Goal: Information Seeking & Learning: Learn about a topic

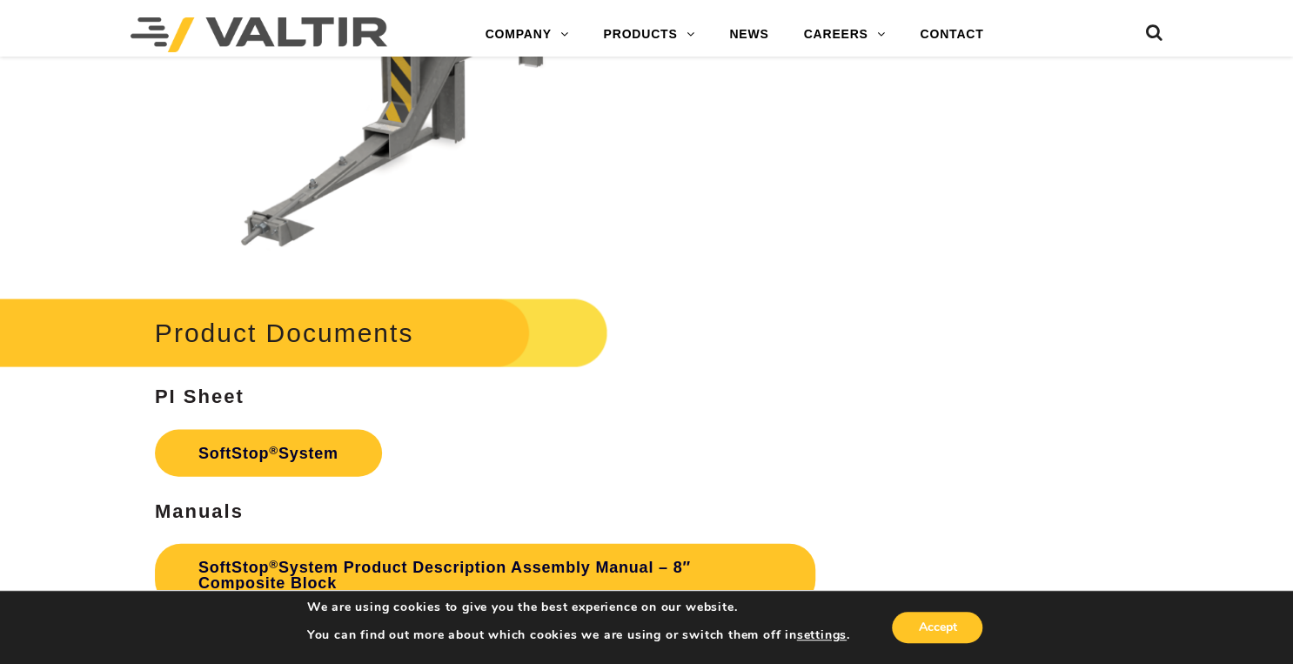
scroll to position [5222, 0]
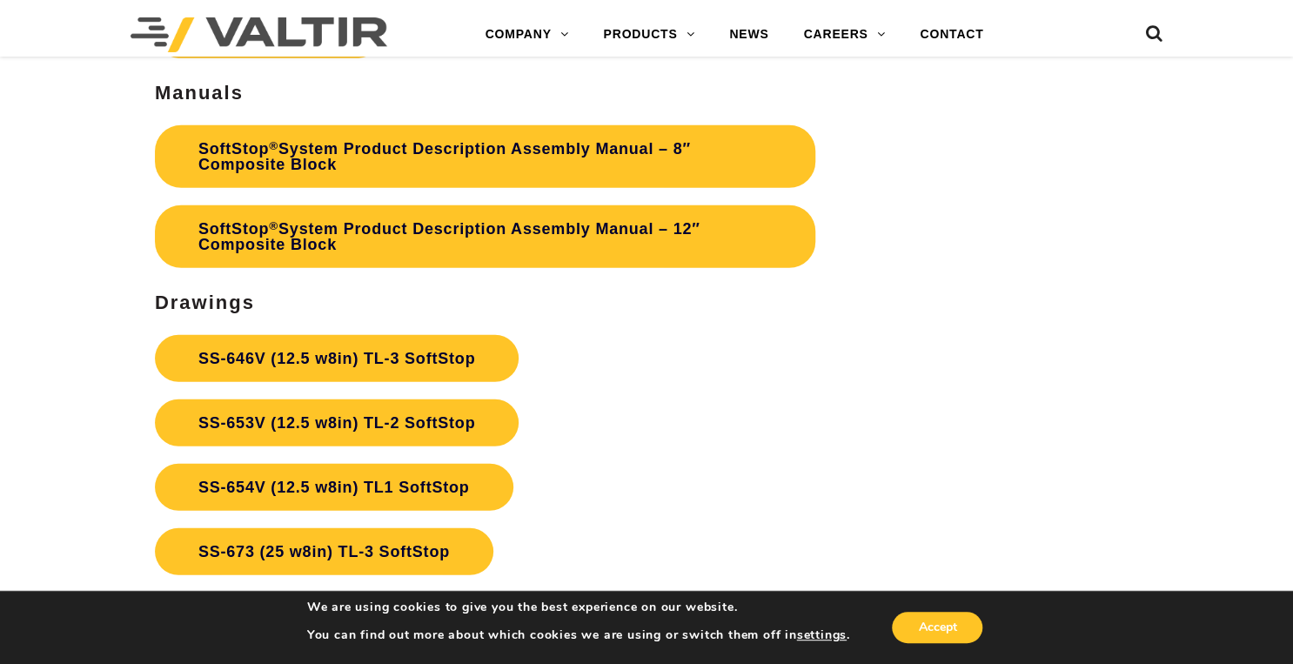
click at [738, 570] on p "SS-646V (12.5 w8in) TL-3 SoftStop SS-653V (12.5 w8in) TL-2 SoftStop SS-654V (12…" at bounding box center [485, 583] width 661 height 515
click at [708, 529] on p "SS-646V (12.5 w8in) TL-3 SoftStop SS-653V (12.5 w8in) TL-2 SoftStop SS-654V (12…" at bounding box center [485, 583] width 661 height 515
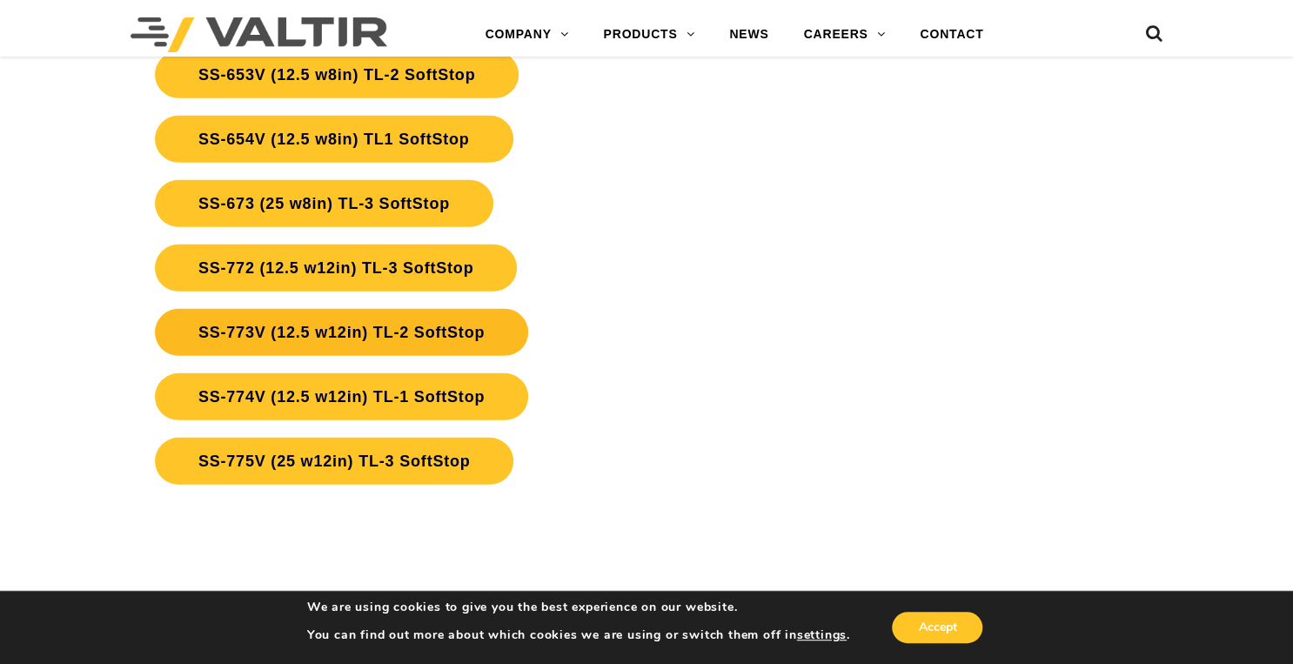
scroll to position [5501, 0]
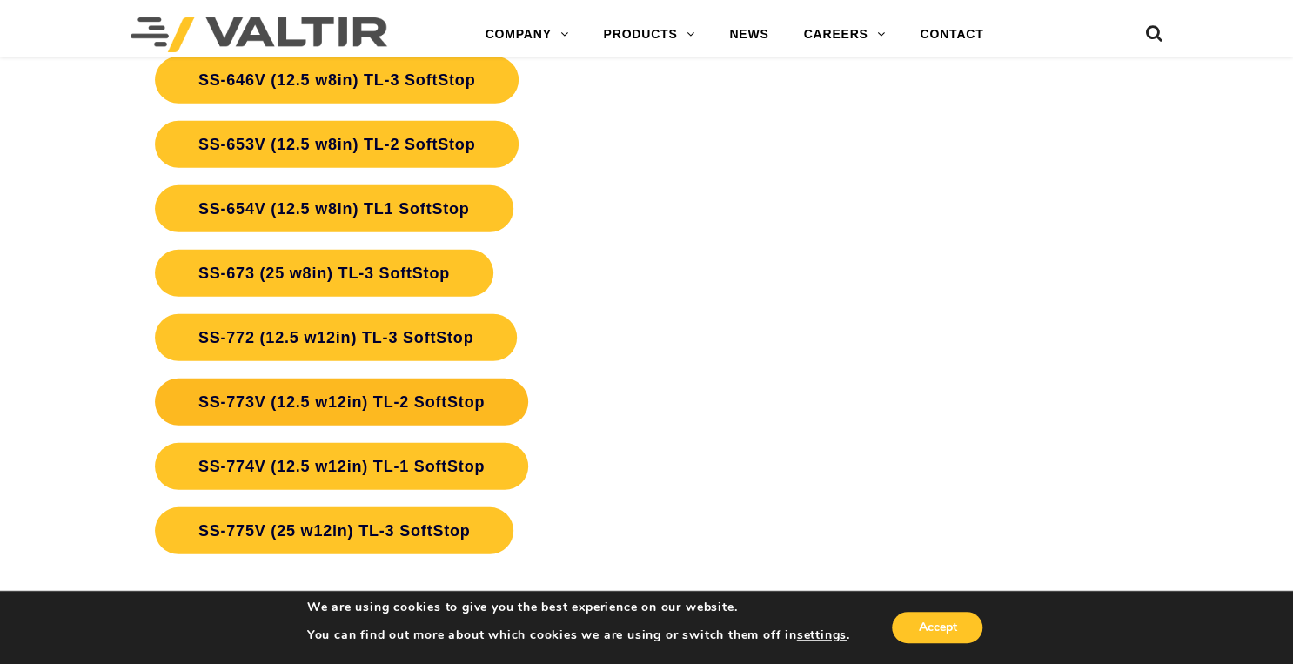
click at [480, 392] on link "SS-773V (12.5 w12in) TL-2 SoftStop" at bounding box center [341, 402] width 373 height 47
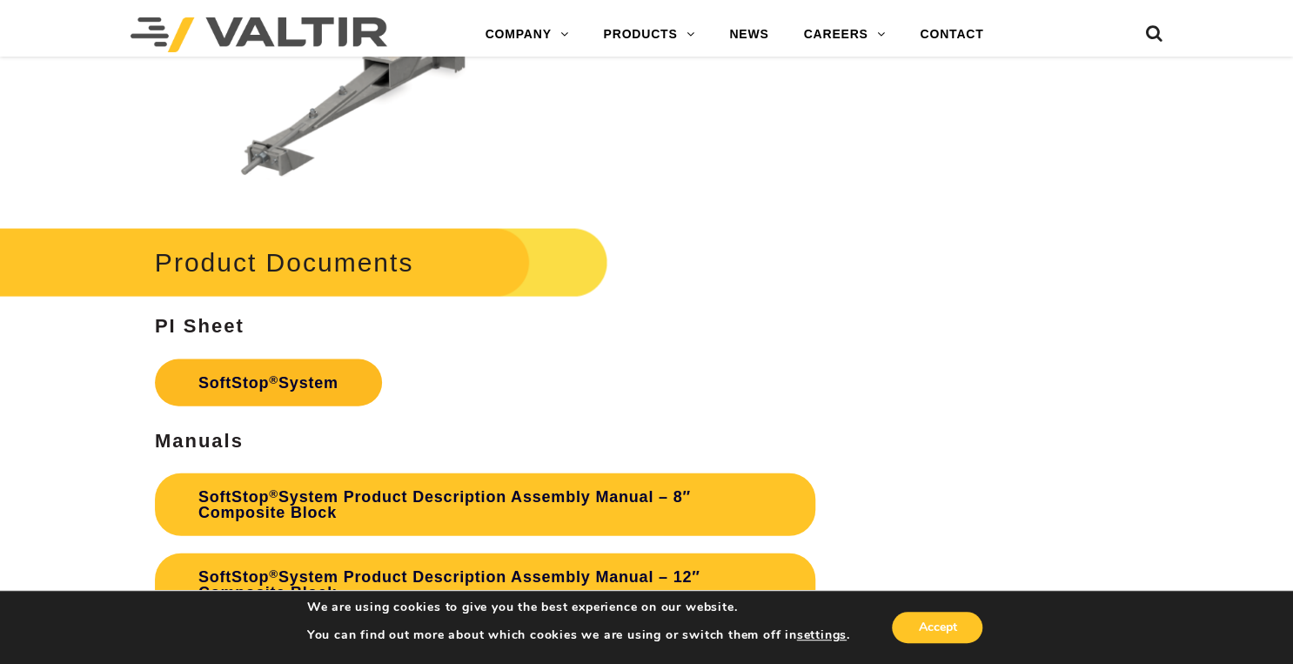
scroll to position [5083, 0]
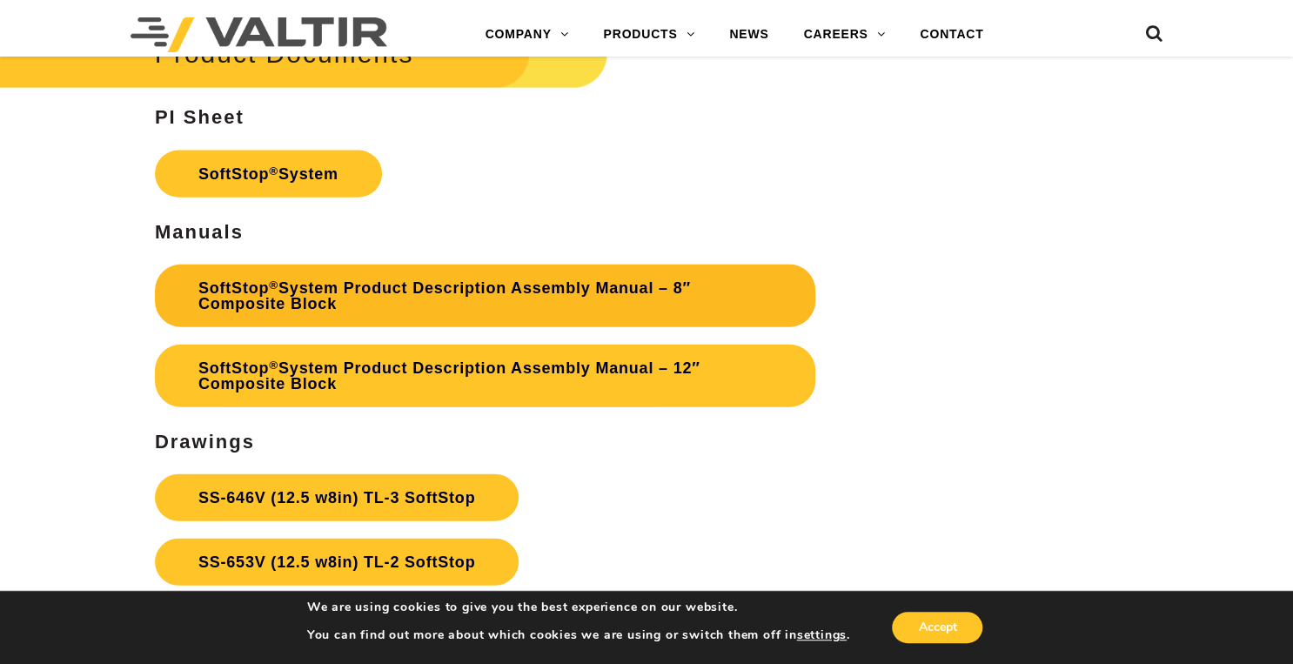
click at [471, 292] on link "SoftStop ® System Product Description Assembly Manual – 8″ Composite Block" at bounding box center [485, 296] width 661 height 63
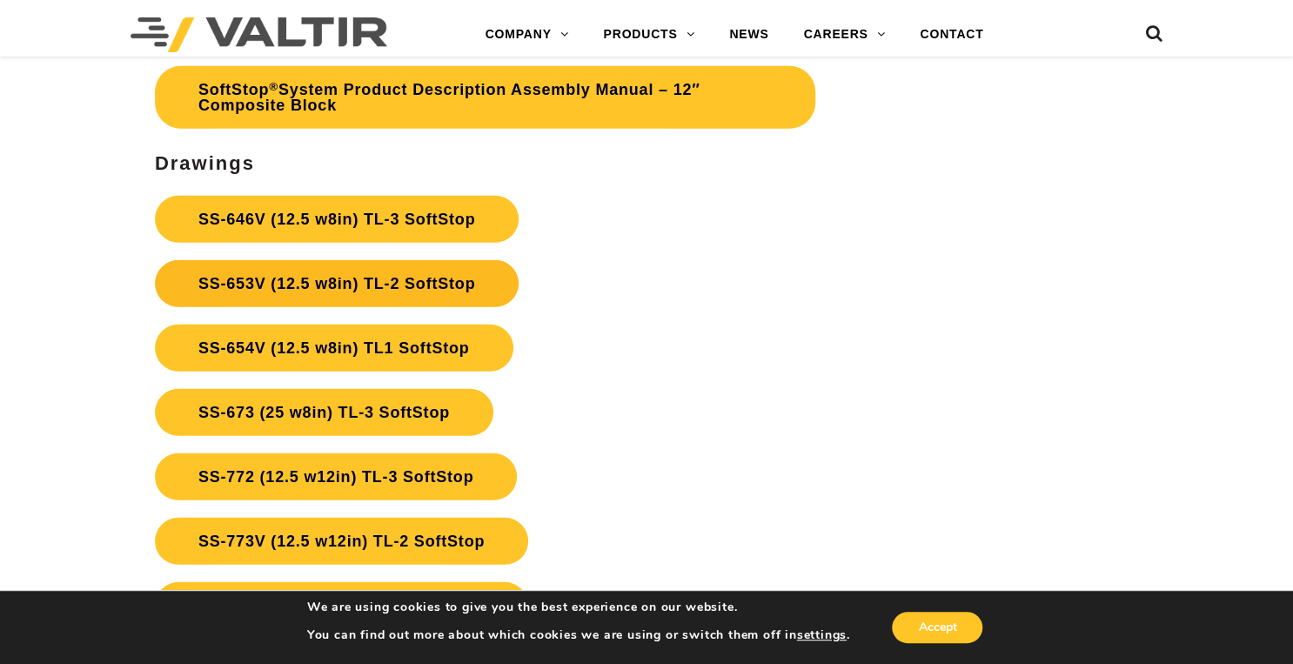
scroll to position [5431, 0]
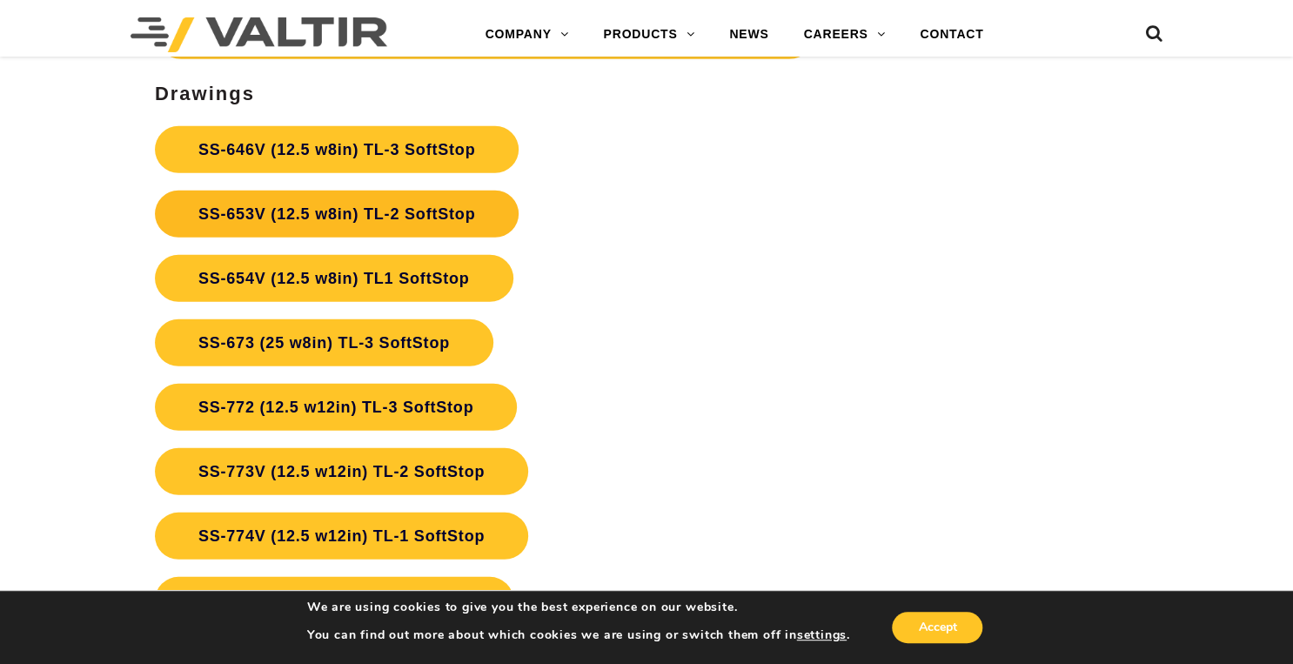
click at [262, 226] on link "SS-653V (12.5 w8in) TL-2 SoftStop" at bounding box center [337, 214] width 364 height 47
